Goal: Task Accomplishment & Management: Complete application form

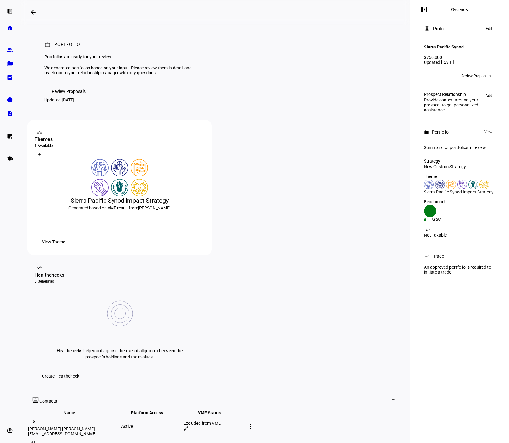
click at [449, 312] on div "left_panel_open Overview account_circle Profile Edit Sierra Pacific Synod $750,…" at bounding box center [460, 221] width 99 height 443
click at [491, 29] on span "Edit" at bounding box center [489, 28] width 6 height 7
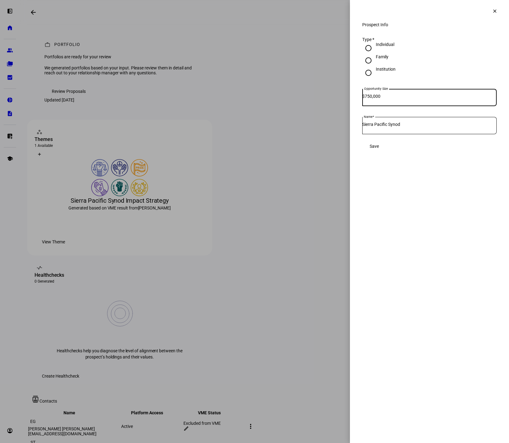
drag, startPoint x: 389, startPoint y: 101, endPoint x: 338, endPoint y: 98, distance: 51.0
click at [338, 98] on div "Prospect Info clear Prospect Info Type * Individual Family Institution Opportun…" at bounding box center [254, 221] width 509 height 443
type input "1,000,000"
click at [379, 152] on span "Save" at bounding box center [374, 146] width 9 height 12
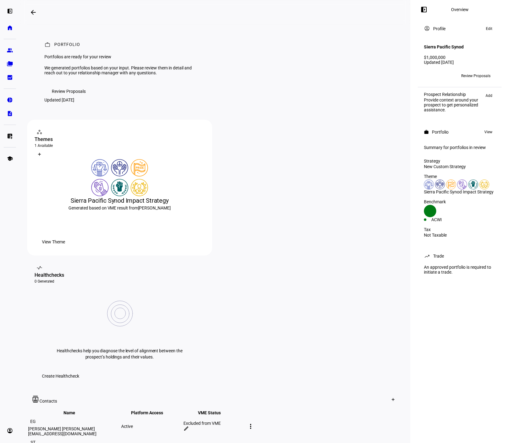
click at [480, 75] on span "Review Proposals" at bounding box center [476, 76] width 29 height 10
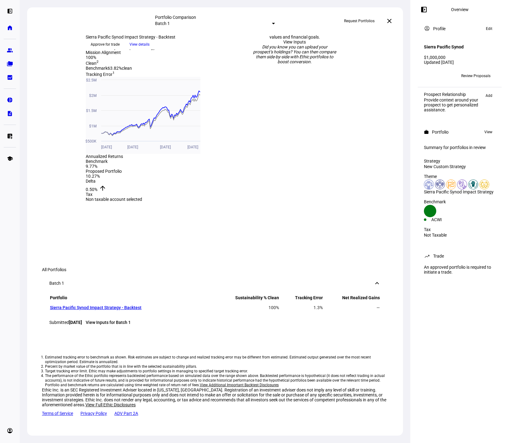
scroll to position [417, 0]
click at [103, 308] on link "Sierra Pacific Synod Impact Strategy - Backtest" at bounding box center [96, 307] width 92 height 5
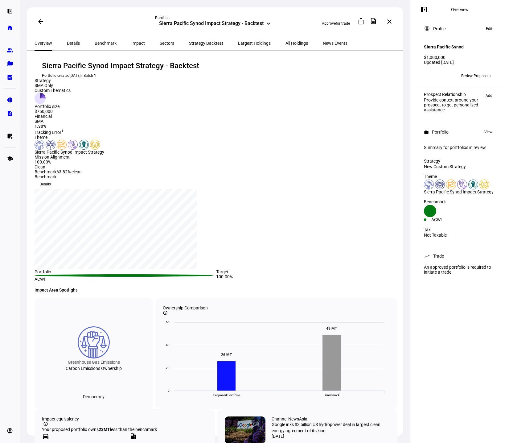
click at [431, 327] on div "left_panel_open Overview account_circle Profile Edit Sierra Pacific Synod $1,00…" at bounding box center [460, 221] width 99 height 443
click at [426, 313] on div "left_panel_open Overview account_circle Profile Edit Sierra Pacific Synod $1,00…" at bounding box center [460, 221] width 99 height 443
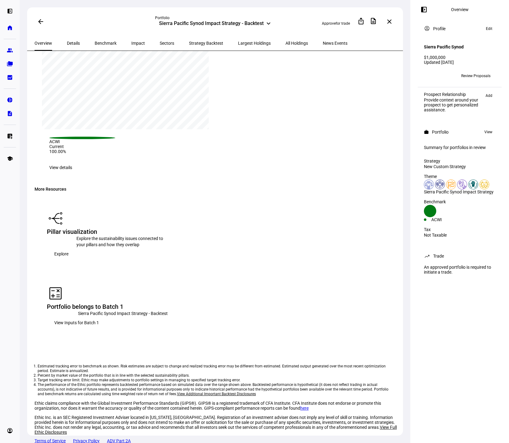
click at [68, 260] on span "Explore" at bounding box center [61, 254] width 14 height 12
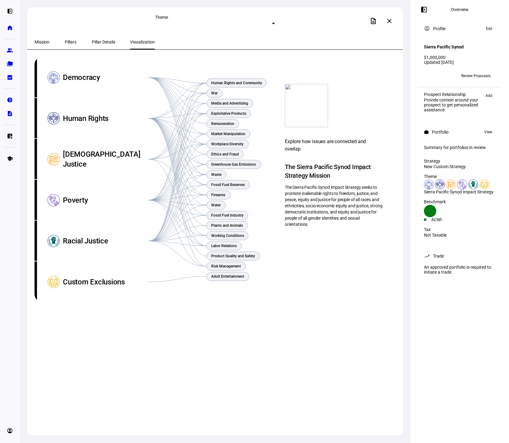
drag, startPoint x: 238, startPoint y: 308, endPoint x: 249, endPoint y: 298, distance: 15.5
click at [238, 302] on eth-sustainability-visualization-panel "Focus areas Human Rights and Community War Media and Advertising Exploitative P…" at bounding box center [216, 179] width 363 height 245
click at [490, 73] on span "Review Proposals" at bounding box center [476, 76] width 29 height 10
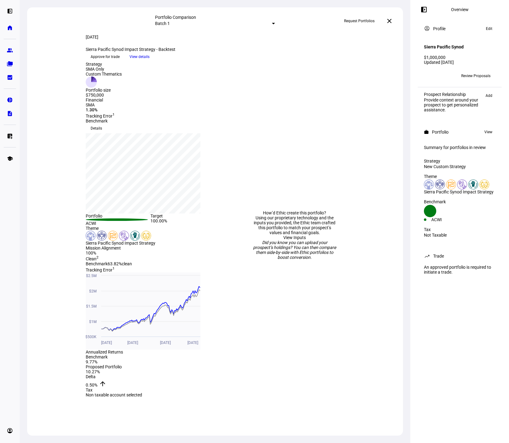
click at [355, 20] on span "Request Portfolios" at bounding box center [359, 21] width 31 height 10
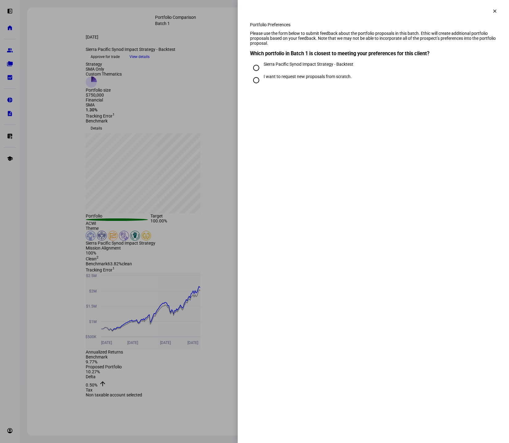
click at [478, 96] on eth-radio-group "Sierra Pacific Synod Impact Strategy - Backtest I want to request new proposals…" at bounding box center [373, 79] width 247 height 35
click at [318, 67] on div "Sierra Pacific Synod Impact Strategy - Backtest" at bounding box center [309, 64] width 90 height 5
click at [263, 74] on input "Sierra Pacific Synod Impact Strategy - Backtest" at bounding box center [256, 68] width 12 height 12
radio input "true"
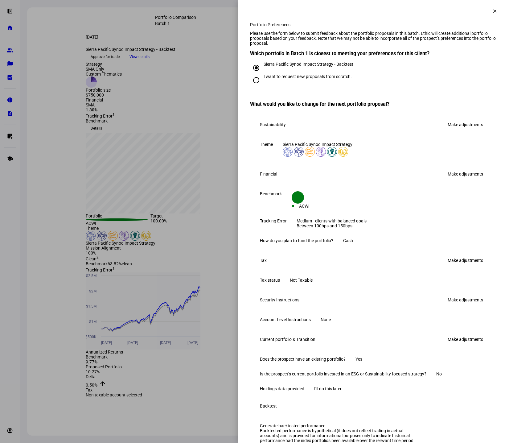
click at [469, 130] on link "Make adjustments" at bounding box center [465, 125] width 43 height 10
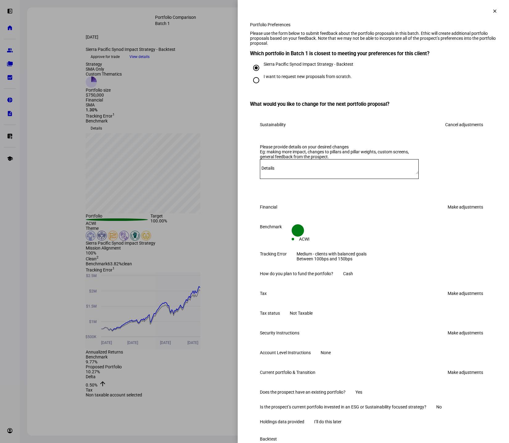
click at [337, 174] on textarea "Details" at bounding box center [339, 169] width 159 height 10
paste textarea "AFSC screens"
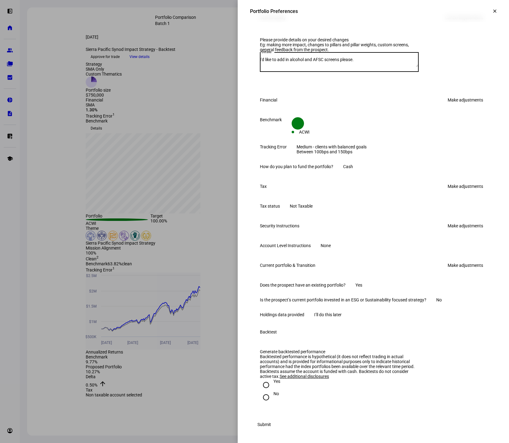
scroll to position [201, 0]
type textarea "I'd like to add in alcohol and AFSC screens please."
click at [271, 425] on span "Submit" at bounding box center [265, 424] width 14 height 12
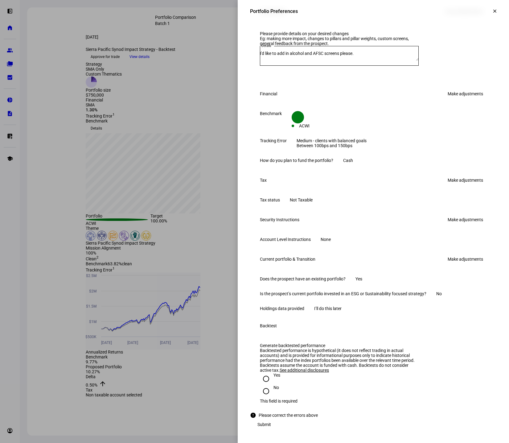
click at [267, 381] on div at bounding box center [266, 378] width 15 height 15
radio input "true"
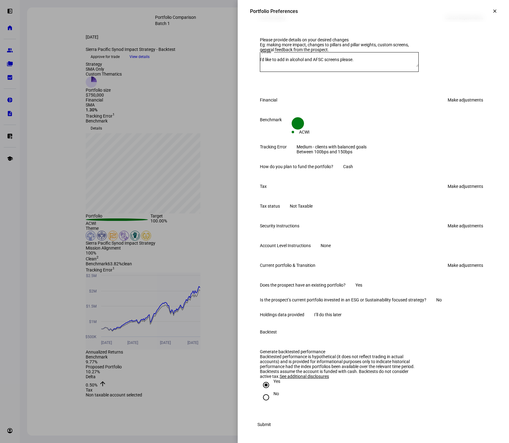
click at [271, 426] on span "Submit" at bounding box center [265, 424] width 14 height 12
